Goal: Information Seeking & Learning: Compare options

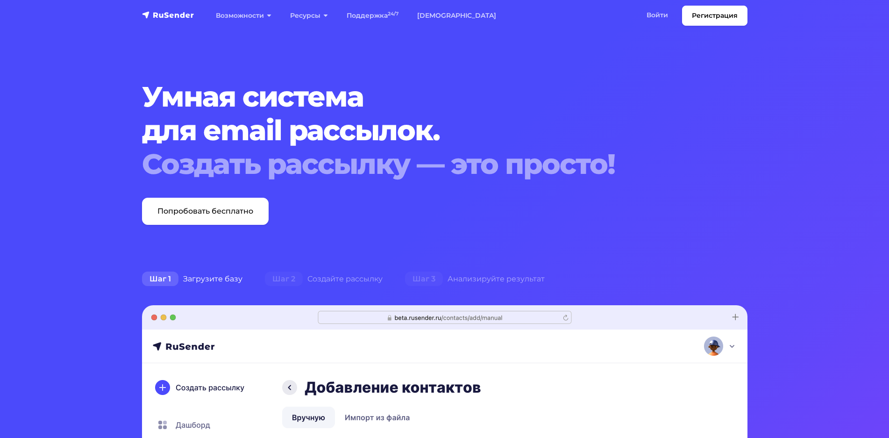
click at [436, 14] on link "[DEMOGRAPHIC_DATA]" at bounding box center [457, 15] width 98 height 19
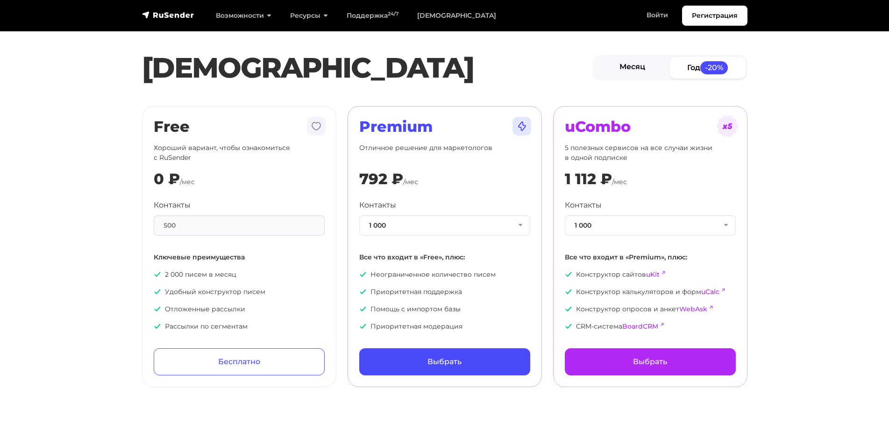
click at [629, 64] on link "Месяц" at bounding box center [633, 67] width 76 height 21
click at [471, 226] on button "1 000" at bounding box center [444, 225] width 171 height 20
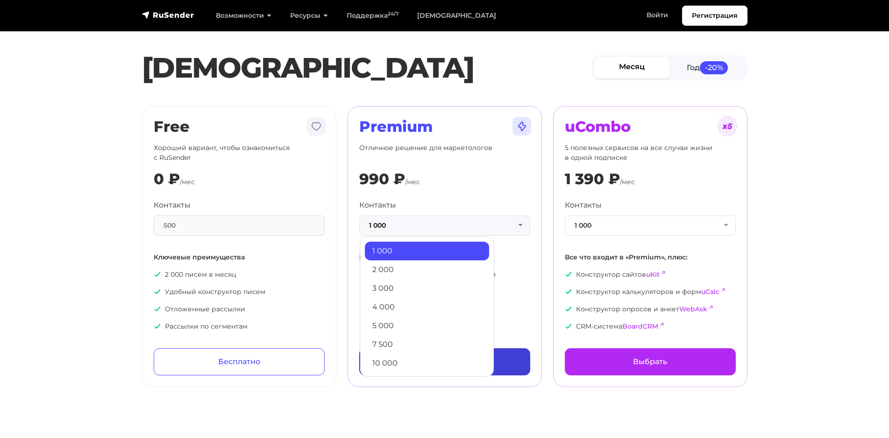
click at [412, 359] on link "10 000" at bounding box center [427, 363] width 124 height 19
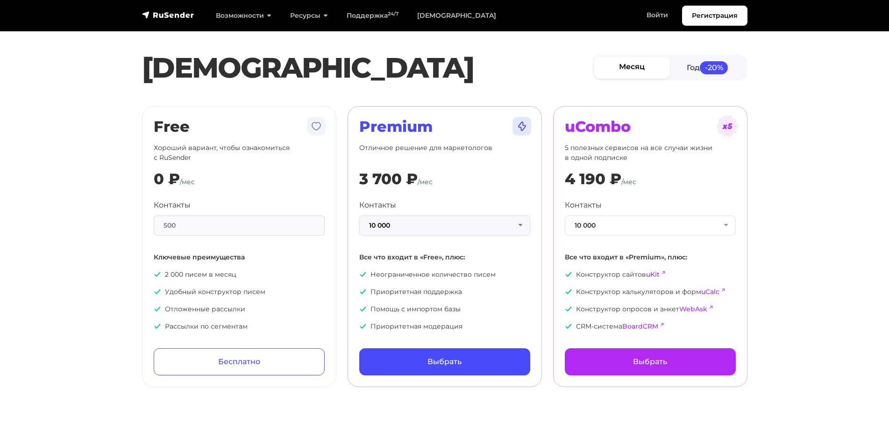
click at [407, 221] on button "10 000" at bounding box center [444, 225] width 171 height 20
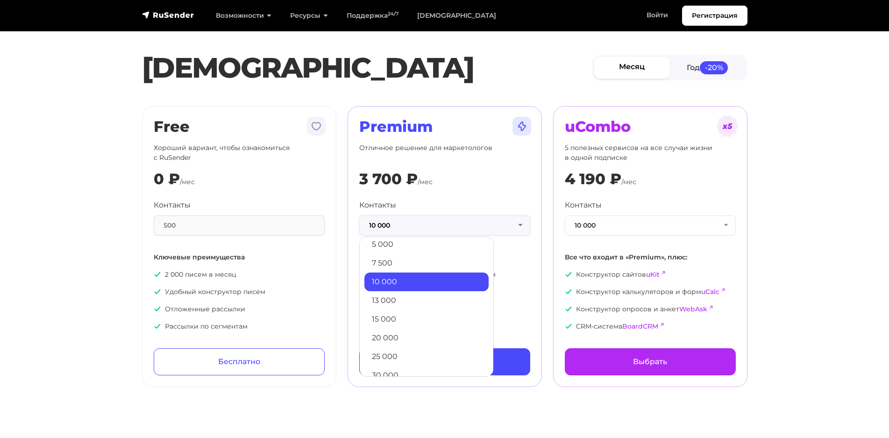
scroll to position [91, 0]
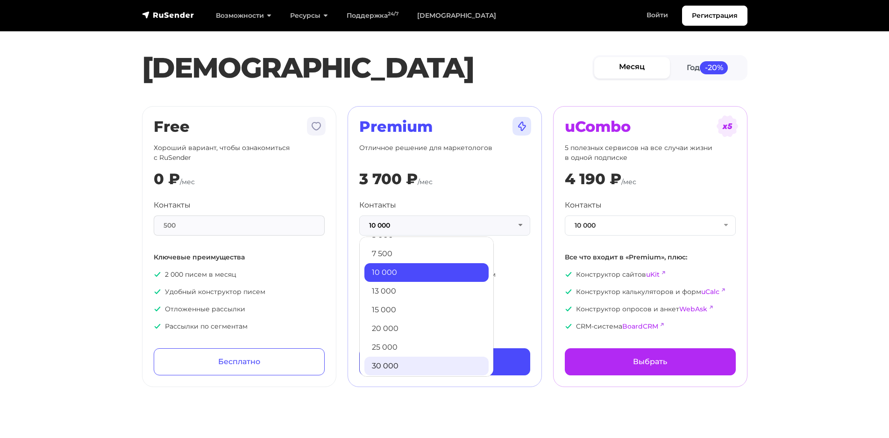
click at [399, 367] on link "30 000" at bounding box center [426, 366] width 124 height 19
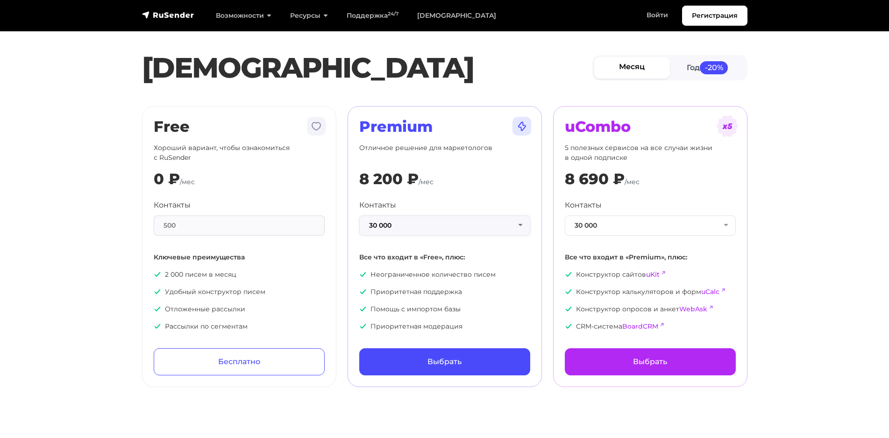
click at [485, 229] on button "30 000" at bounding box center [444, 225] width 171 height 20
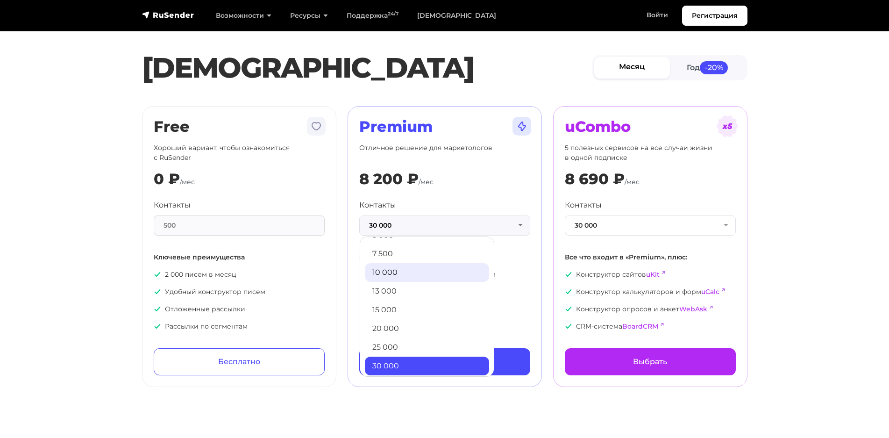
click at [408, 274] on link "10 000" at bounding box center [427, 272] width 124 height 19
